Goal: Information Seeking & Learning: Learn about a topic

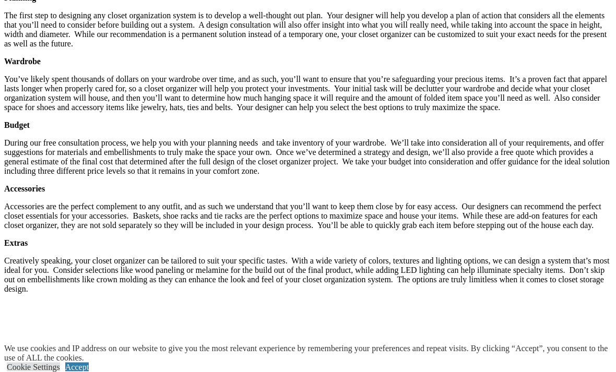
scroll to position [1645, 0]
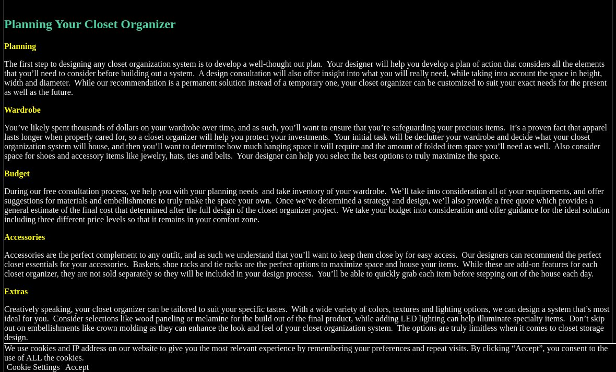
scroll to position [1596, 0]
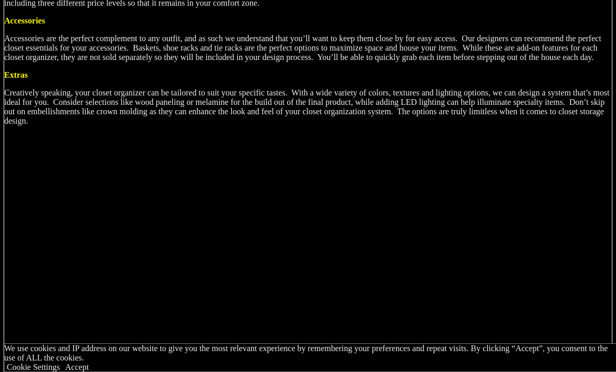
scroll to position [1811, 0]
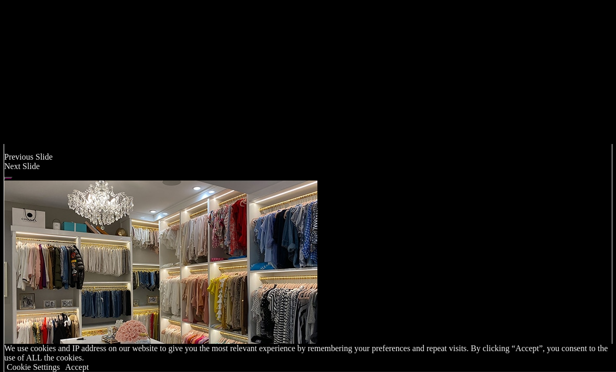
scroll to position [899, 0]
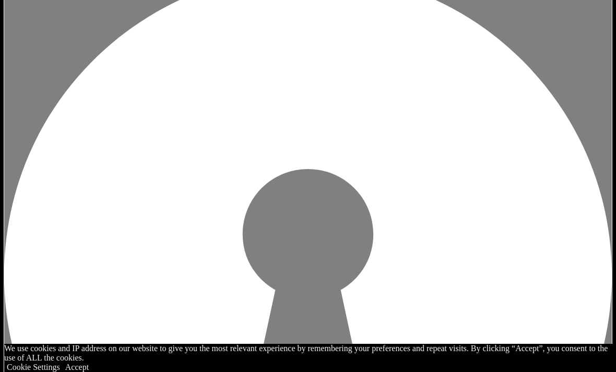
scroll to position [1319, 0]
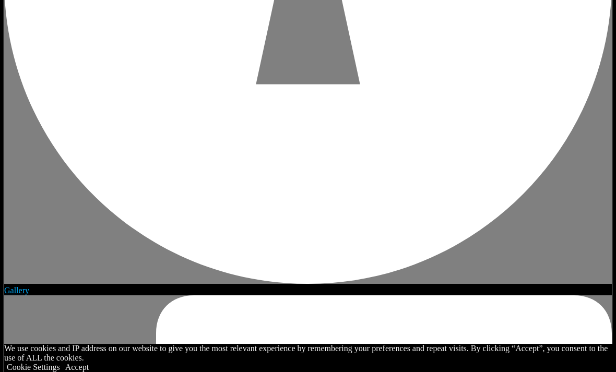
scroll to position [1612, 0]
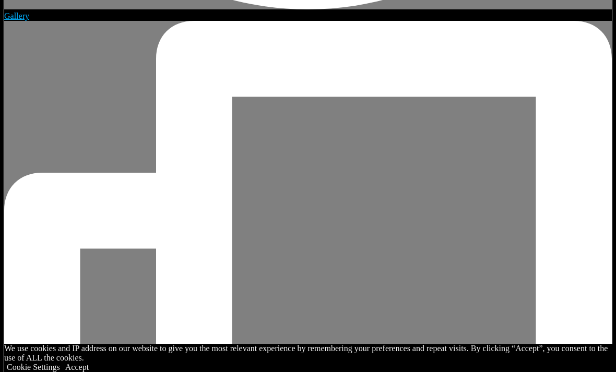
scroll to position [1889, 0]
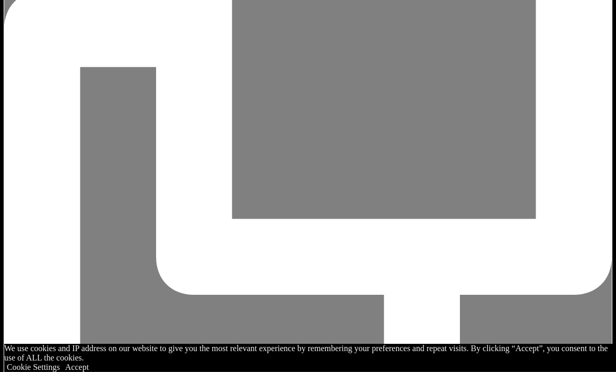
scroll to position [2070, 0]
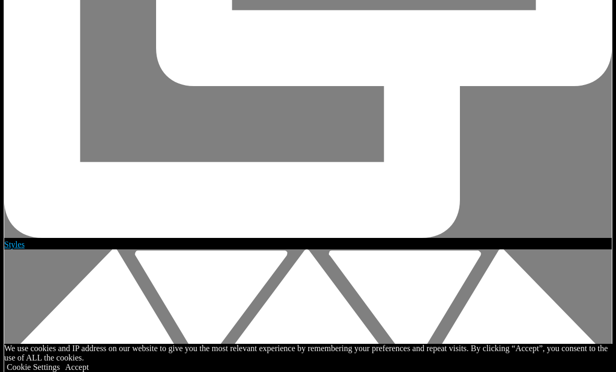
scroll to position [2354, 0]
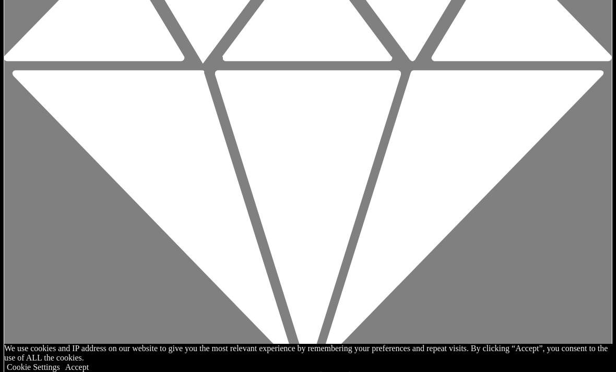
scroll to position [2583, 0]
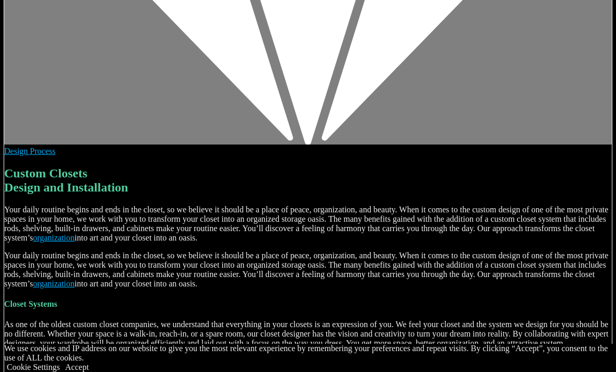
scroll to position [2813, 0]
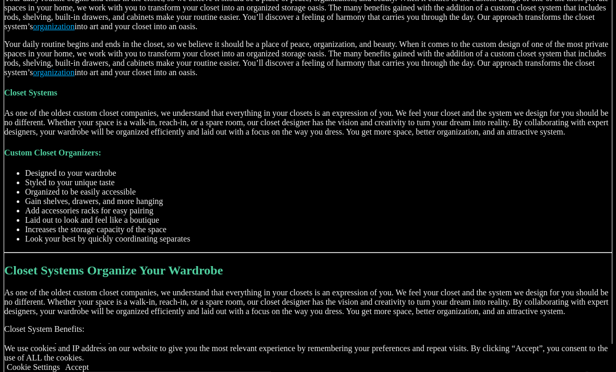
scroll to position [3017, 0]
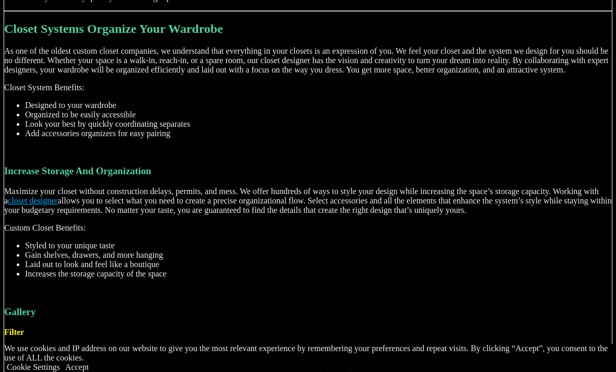
scroll to position [3256, 0]
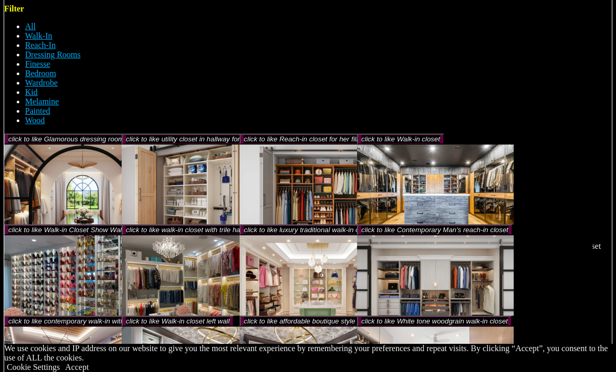
scroll to position [3583, 0]
